Goal: Contribute content

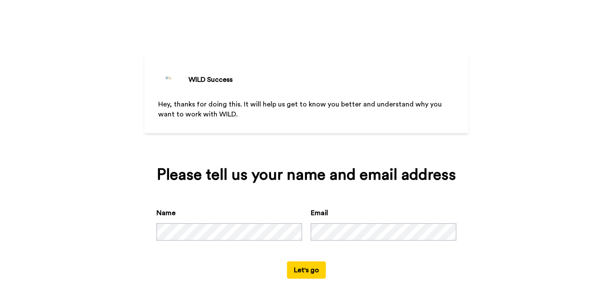
scroll to position [16, 0]
click at [301, 273] on button "Let's go" at bounding box center [306, 269] width 39 height 17
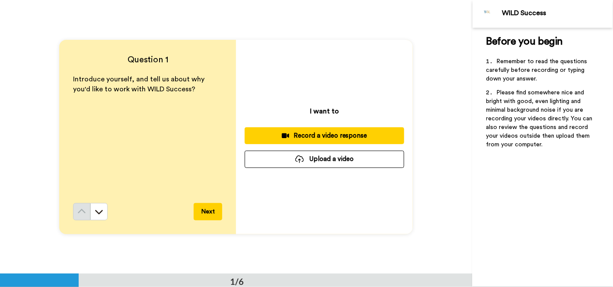
click at [318, 163] on button "Upload a video" at bounding box center [325, 158] width 160 height 17
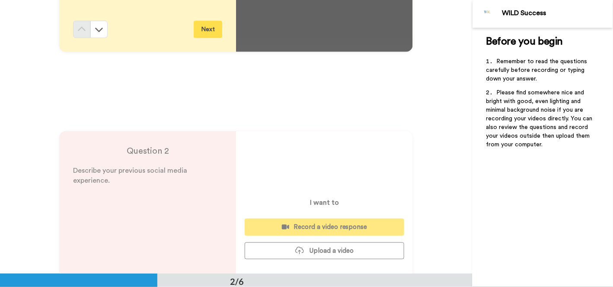
scroll to position [216, 0]
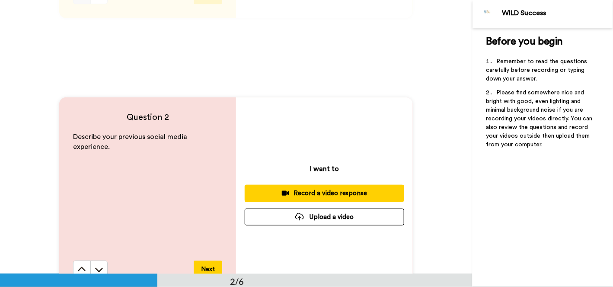
click at [327, 220] on button "Upload a video" at bounding box center [325, 216] width 160 height 17
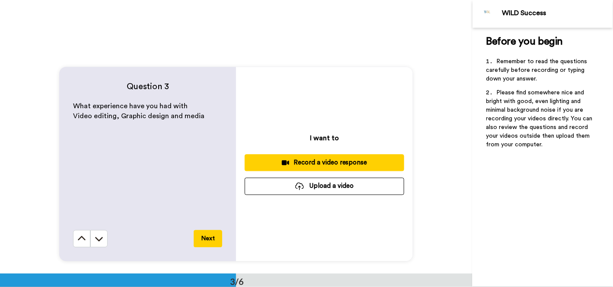
scroll to position [562, 0]
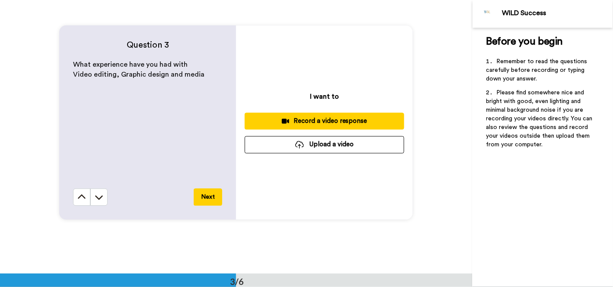
click at [315, 147] on button "Upload a video" at bounding box center [325, 144] width 160 height 17
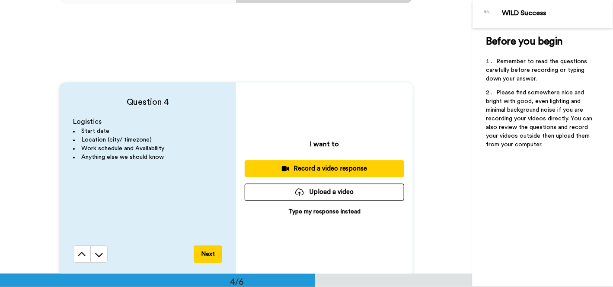
scroll to position [821, 0]
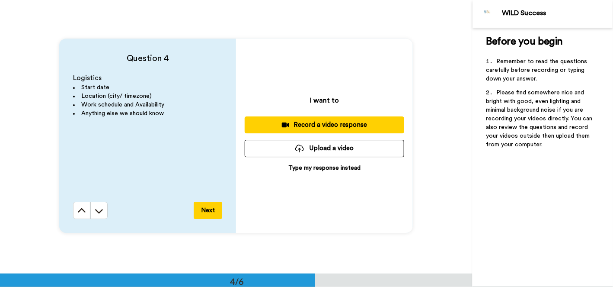
click at [304, 150] on button "Upload a video" at bounding box center [325, 148] width 160 height 17
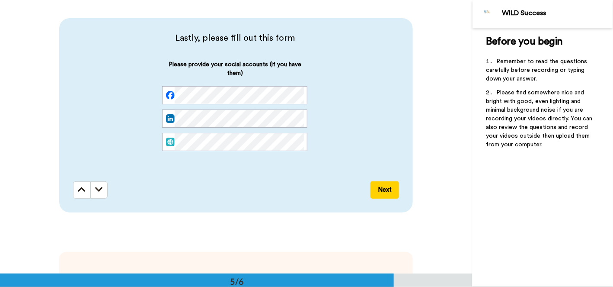
scroll to position [1124, 0]
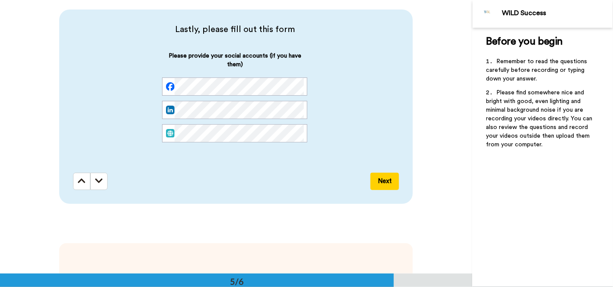
click at [384, 182] on button "Next" at bounding box center [384, 180] width 29 height 17
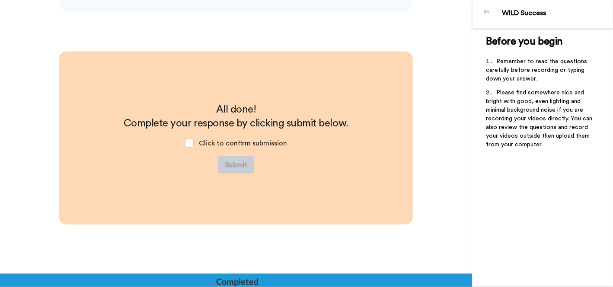
scroll to position [1317, 0]
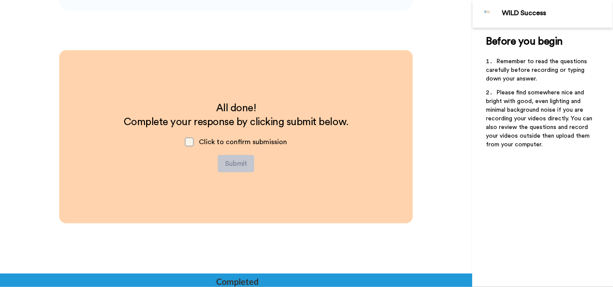
click at [187, 143] on span at bounding box center [189, 141] width 9 height 9
click at [233, 163] on button "Submit" at bounding box center [236, 163] width 36 height 17
